Goal: Answer question/provide support

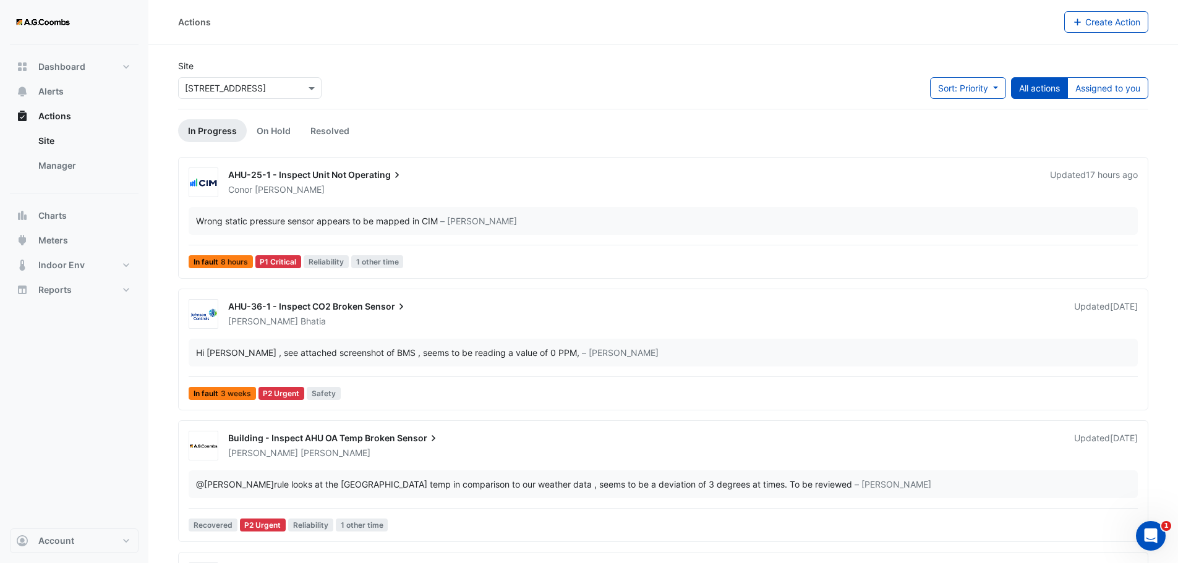
click at [304, 87] on div at bounding box center [250, 88] width 142 height 14
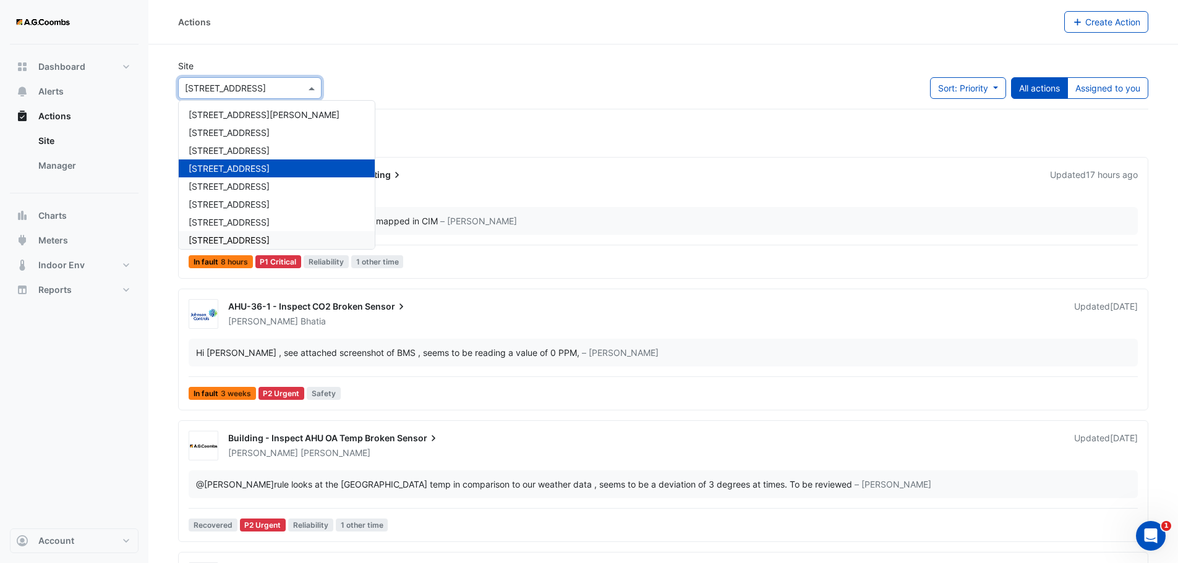
click at [245, 236] on span "[STREET_ADDRESS]" at bounding box center [229, 240] width 81 height 11
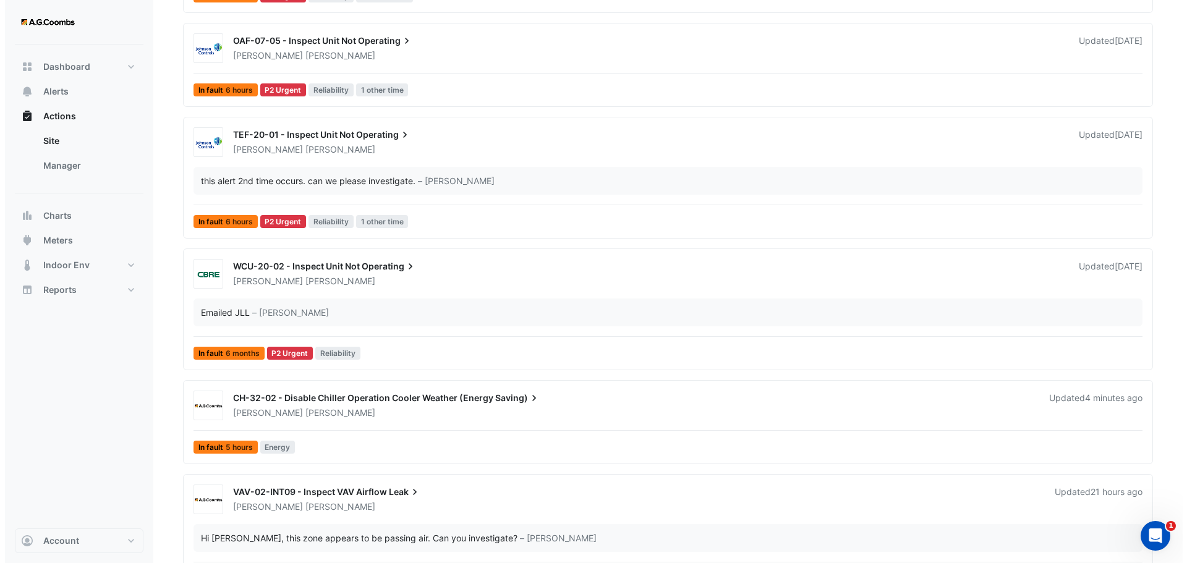
scroll to position [1175, 0]
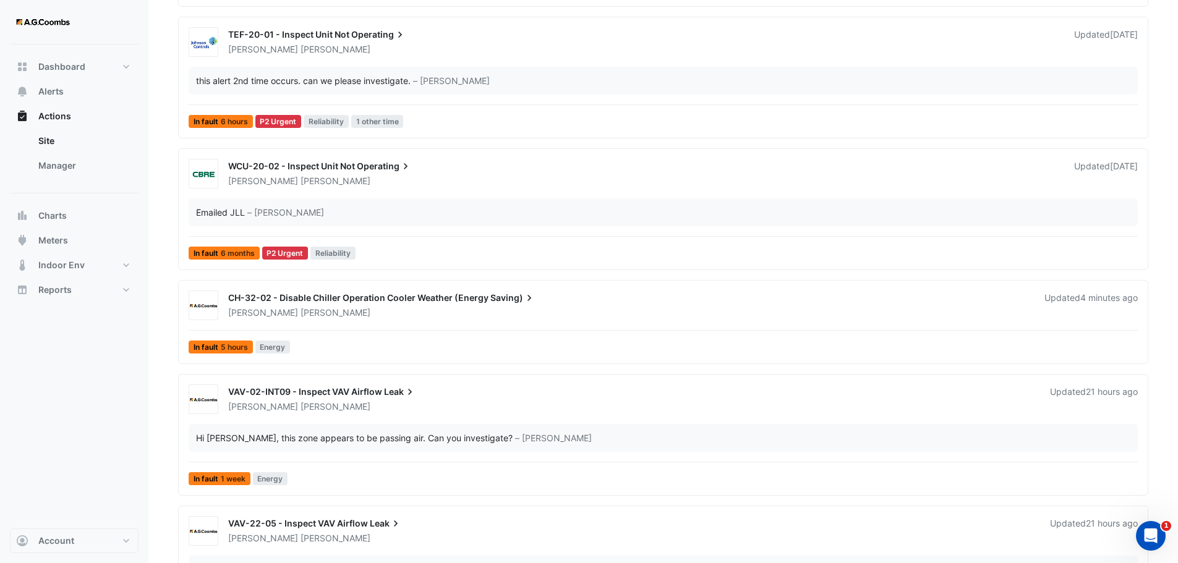
click at [381, 309] on div "[PERSON_NAME]" at bounding box center [629, 313] width 804 height 12
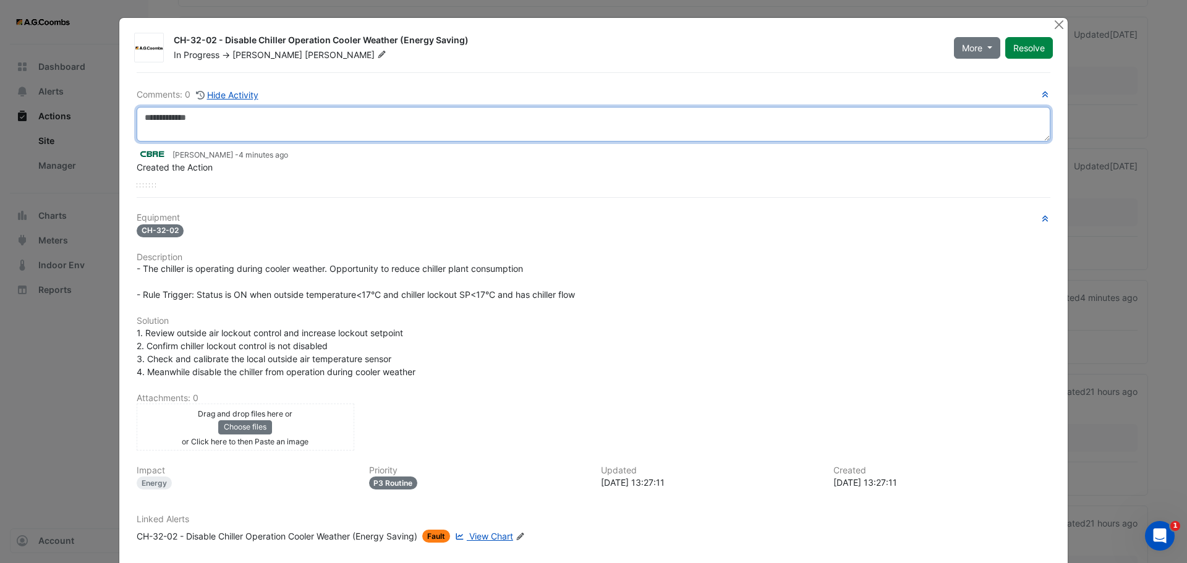
click at [156, 115] on textarea at bounding box center [594, 124] width 914 height 35
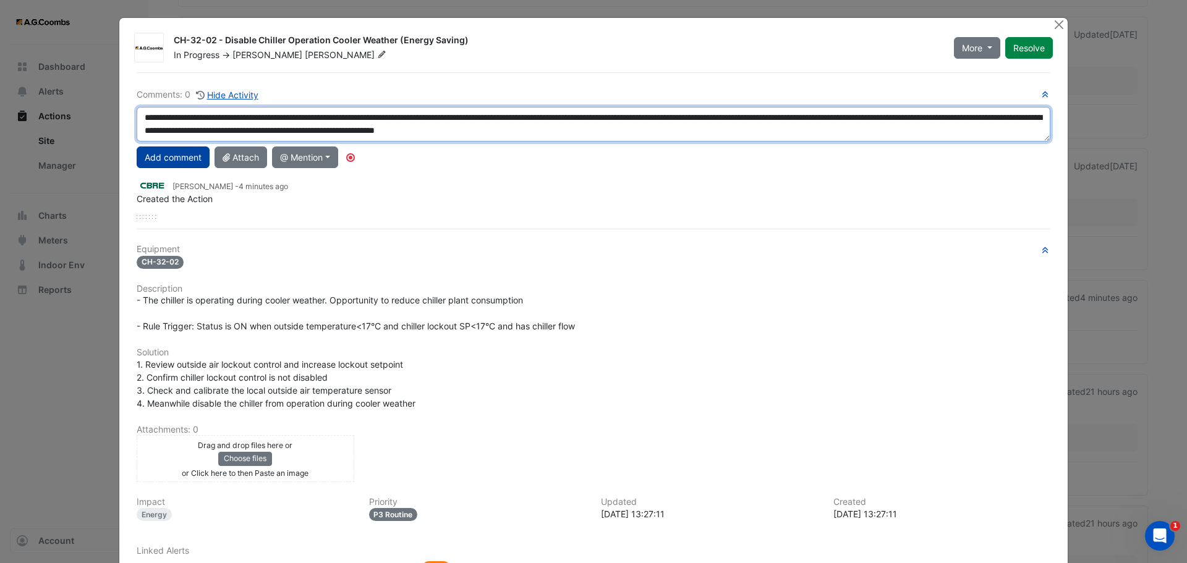
type textarea "**********"
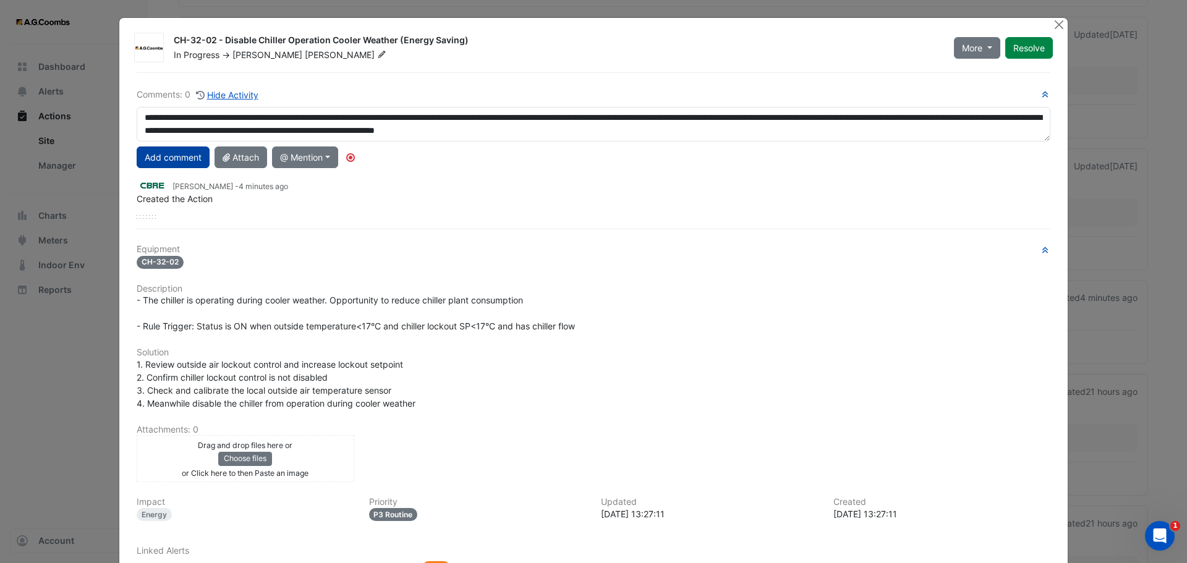
click at [179, 158] on button "Add comment" at bounding box center [173, 158] width 73 height 22
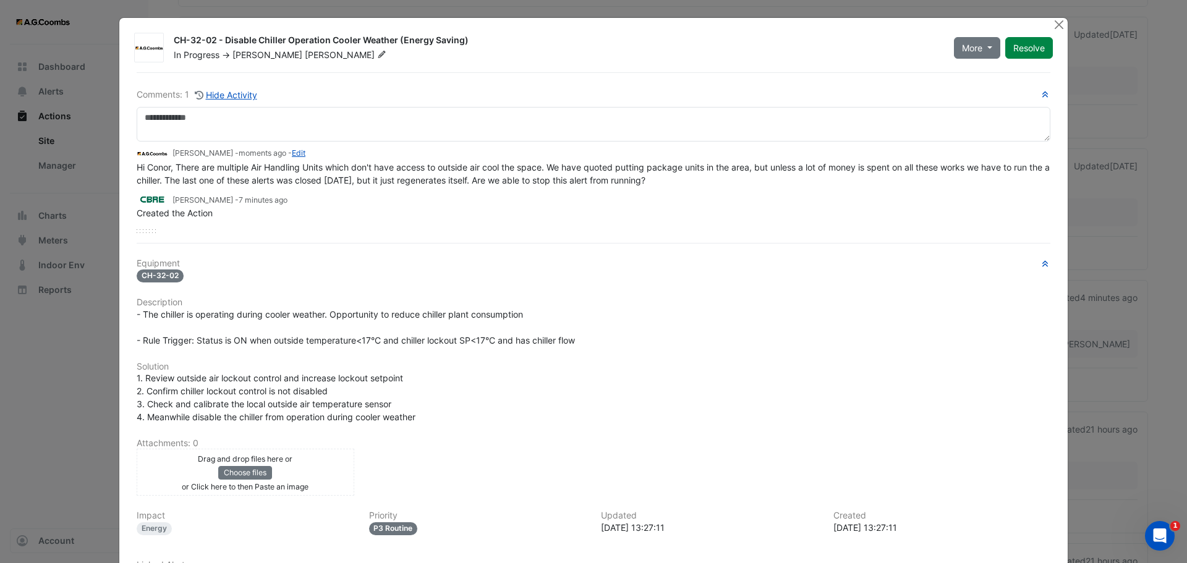
click at [247, 57] on span "[PERSON_NAME]" at bounding box center [267, 54] width 70 height 11
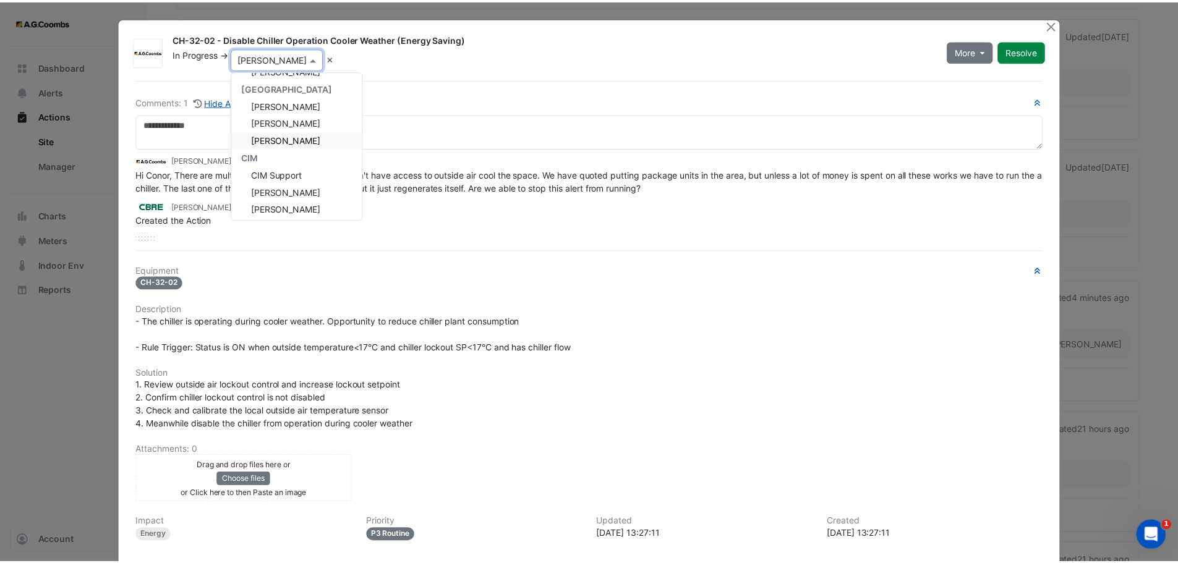
scroll to position [138, 0]
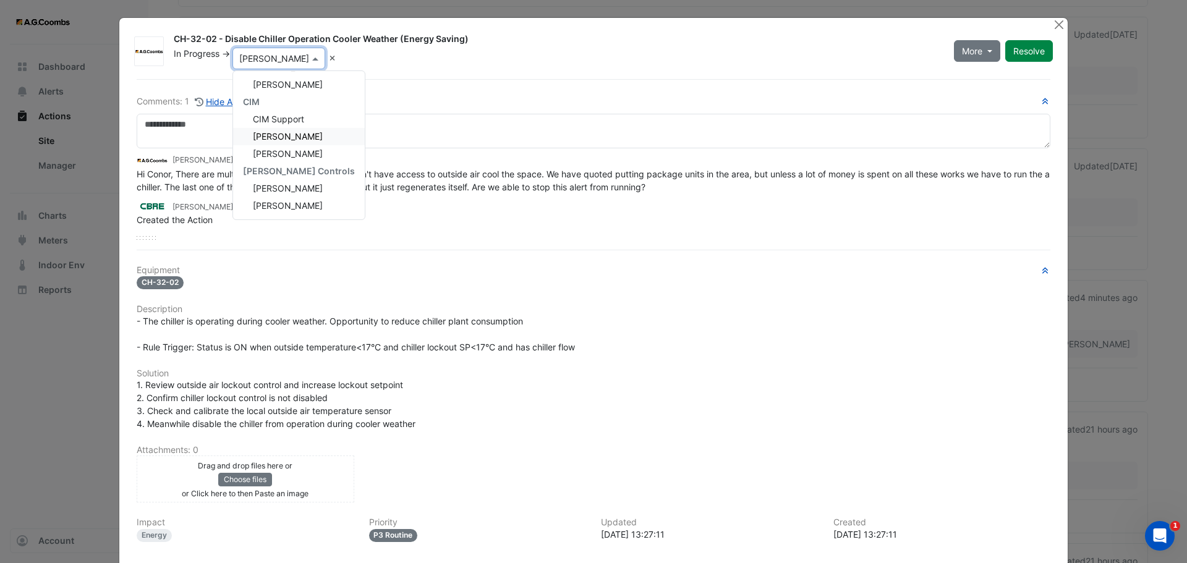
click at [277, 138] on span "[PERSON_NAME]" at bounding box center [288, 136] width 70 height 11
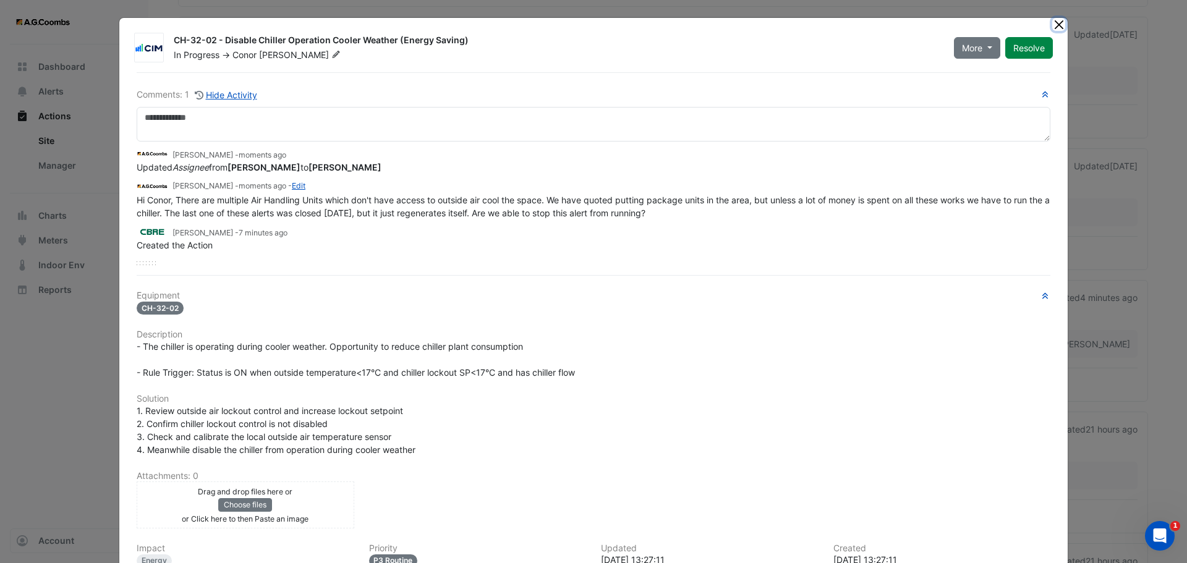
click at [1058, 21] on button "Close" at bounding box center [1058, 24] width 13 height 13
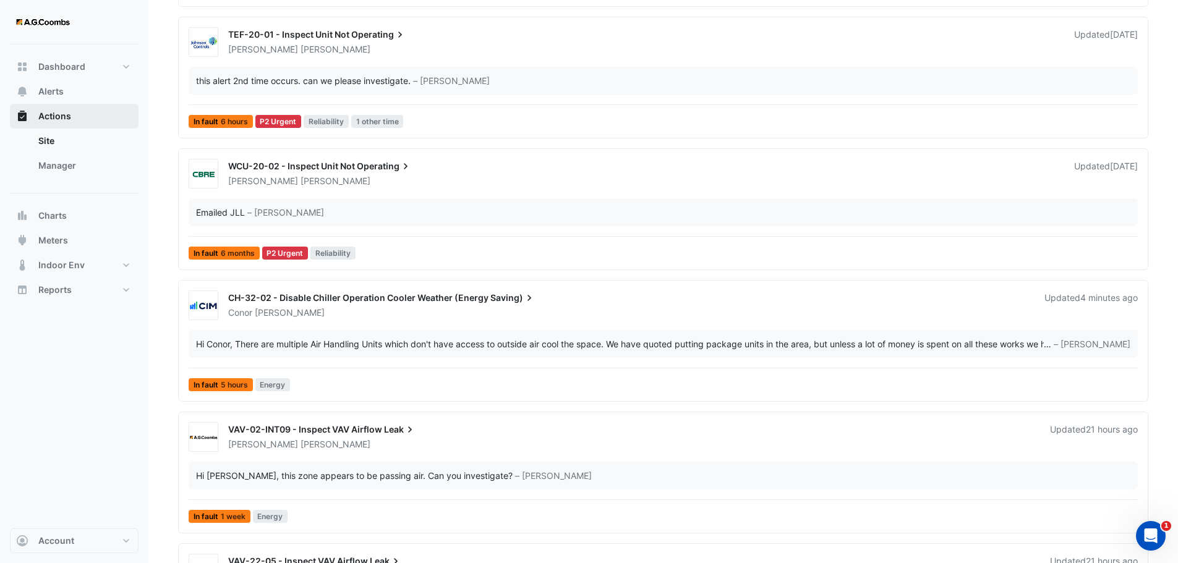
click at [49, 118] on span "Actions" at bounding box center [54, 116] width 33 height 12
click at [54, 150] on link "Site" at bounding box center [83, 141] width 110 height 25
click at [56, 169] on link "Manager" at bounding box center [83, 165] width 110 height 25
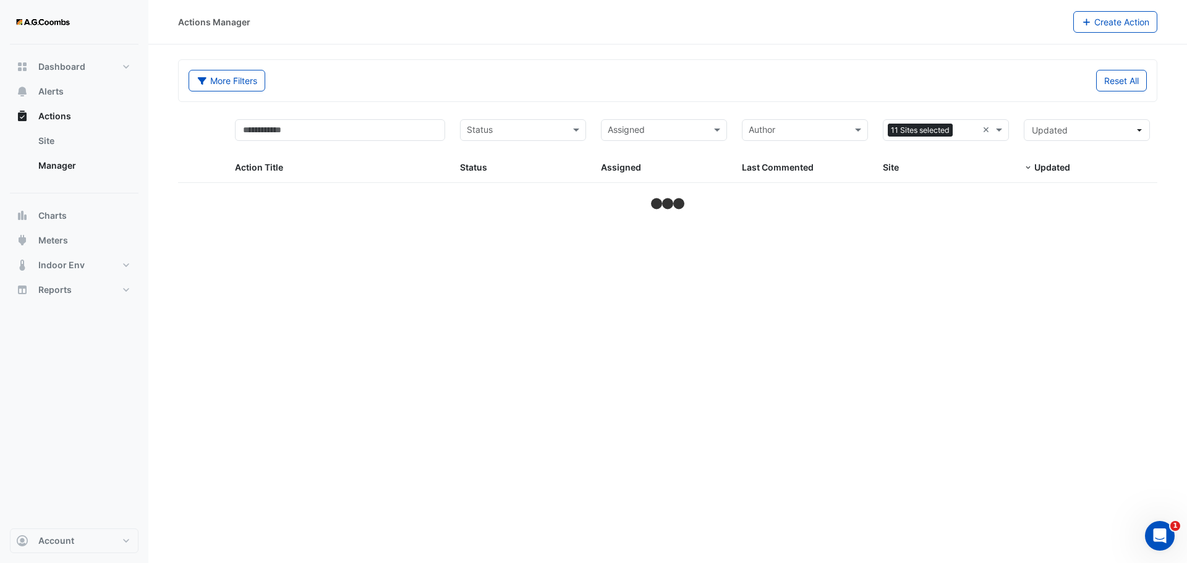
select select "***"
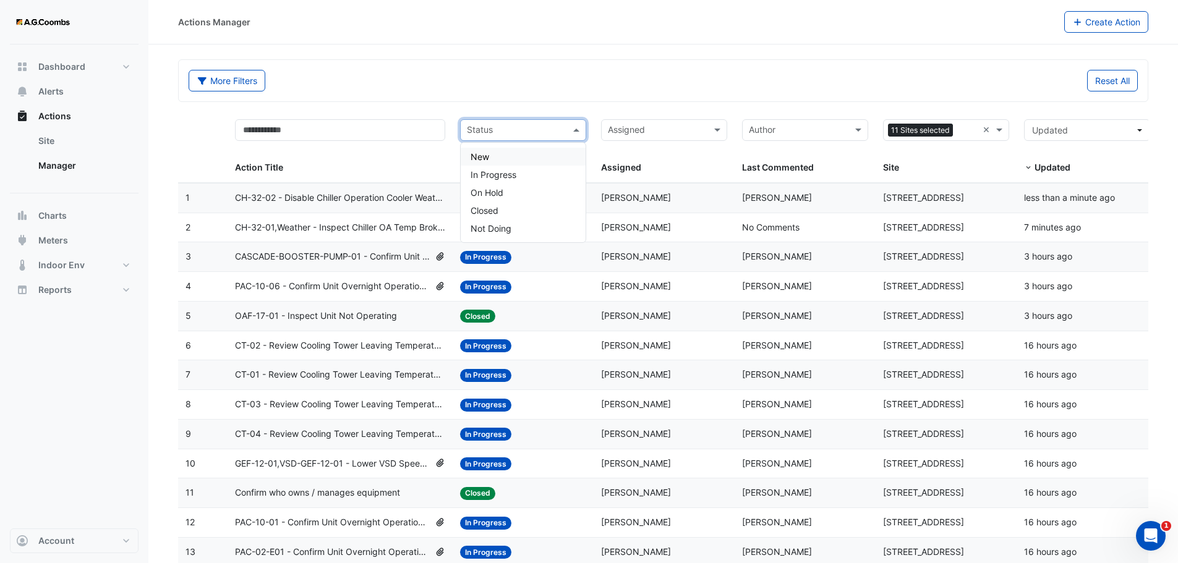
click at [574, 130] on span at bounding box center [577, 130] width 15 height 14
click at [505, 163] on div "New" at bounding box center [523, 157] width 125 height 18
click at [515, 135] on input "text" at bounding box center [523, 131] width 62 height 14
click at [509, 172] on span "In Progress" at bounding box center [493, 174] width 46 height 11
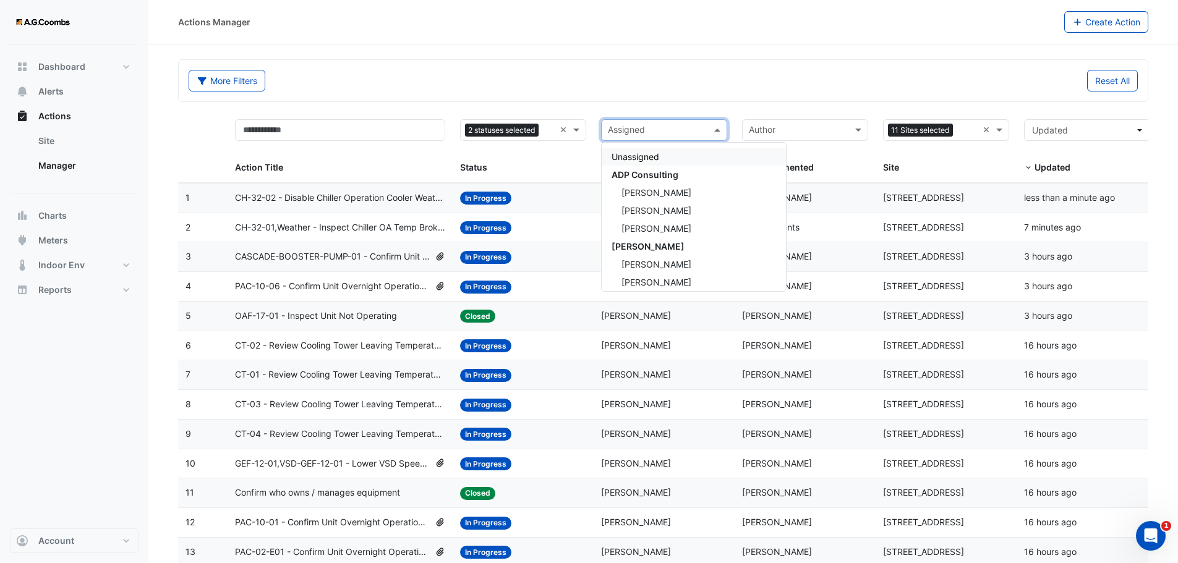
click at [663, 137] on input "text" at bounding box center [657, 131] width 98 height 14
click at [649, 157] on span "[PERSON_NAME]" at bounding box center [656, 158] width 70 height 11
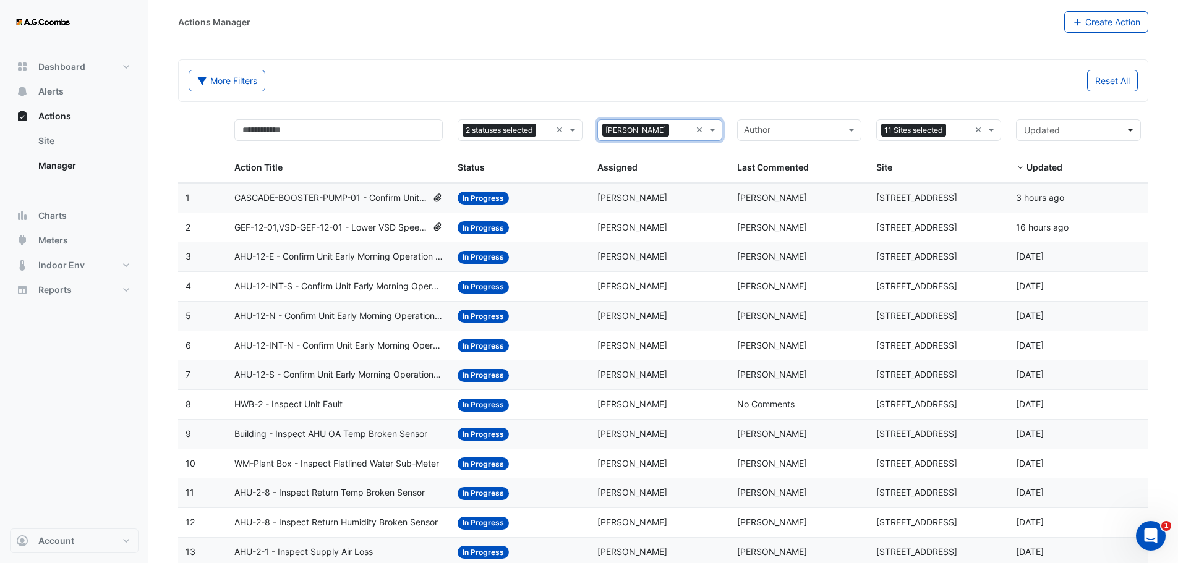
click at [320, 193] on span "CASCADE-BOOSTER-PUMP-01 - Confirm Unit Overnight Operation (Energy Waste)" at bounding box center [330, 198] width 193 height 14
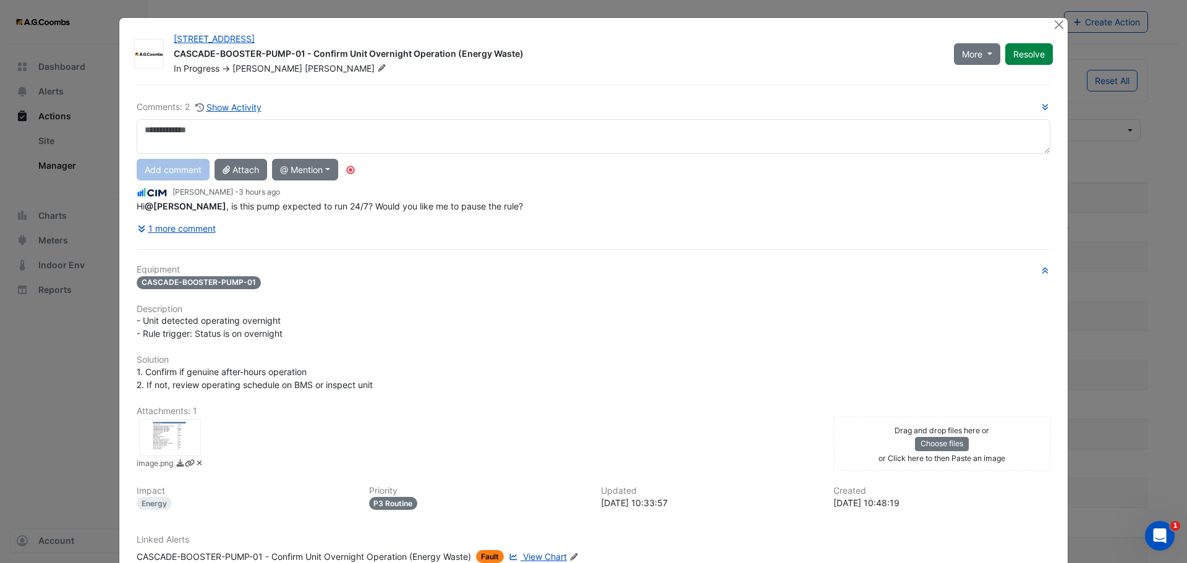
click at [229, 135] on textarea at bounding box center [594, 136] width 914 height 35
type textarea "**********"
click at [179, 170] on button "Add comment" at bounding box center [173, 170] width 73 height 22
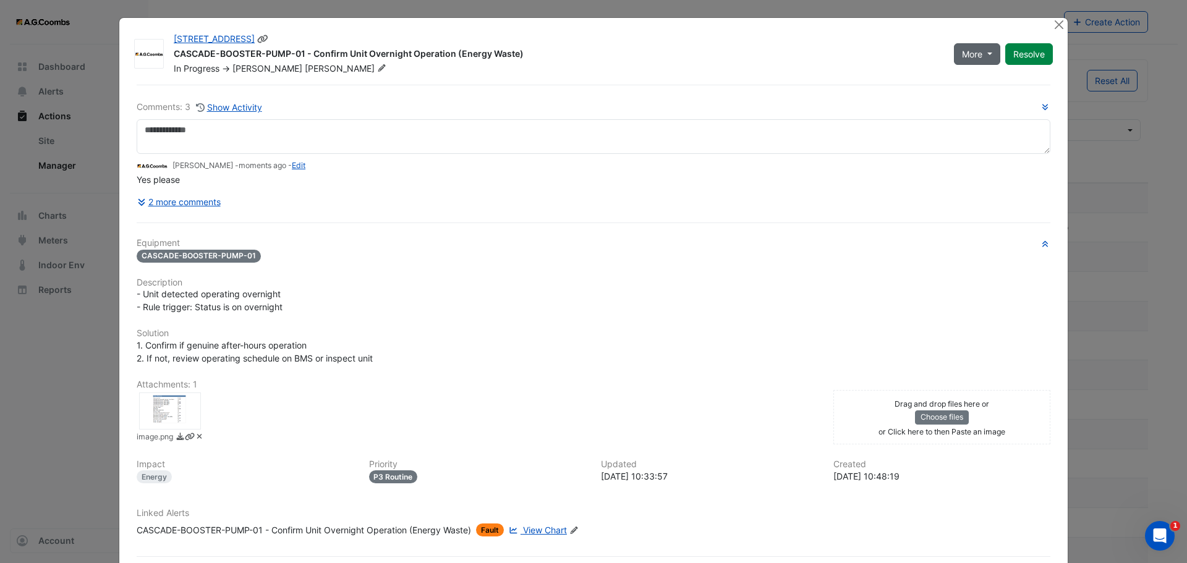
click at [990, 53] on button "More" at bounding box center [977, 54] width 46 height 22
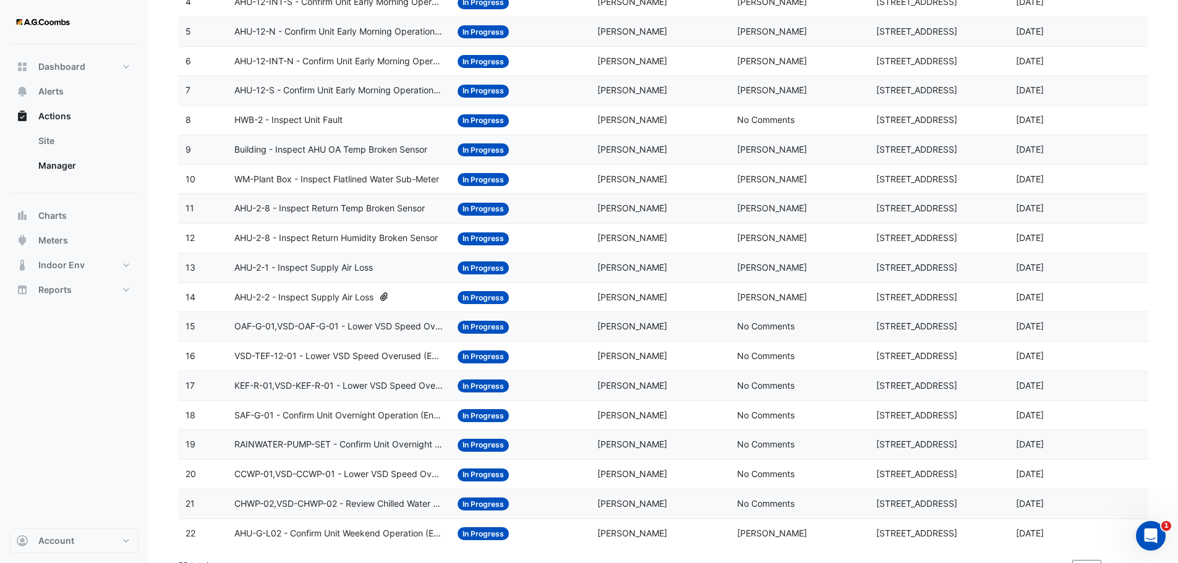
scroll to position [302, 0]
